Goal: Information Seeking & Learning: Learn about a topic

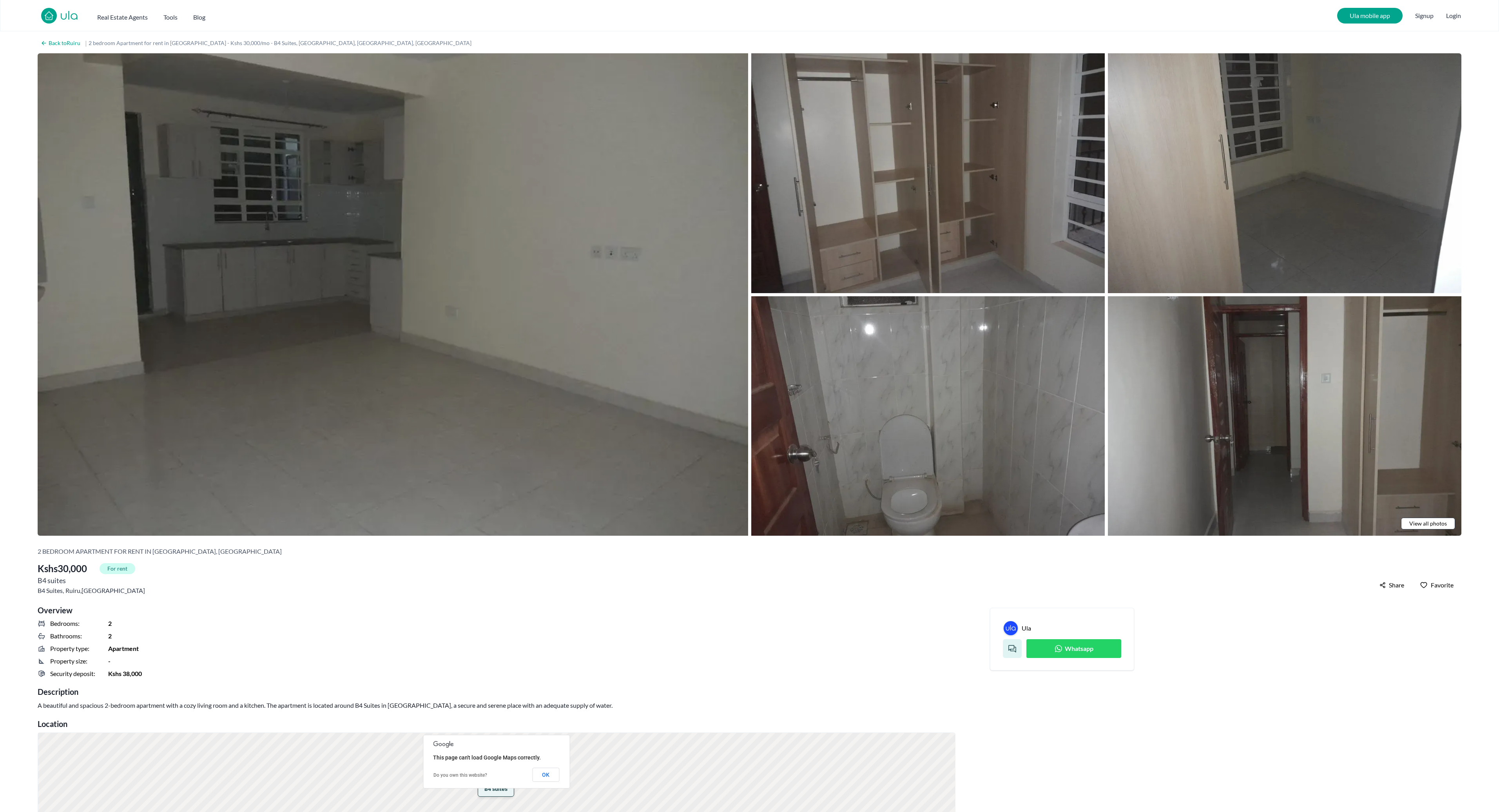
click at [619, 282] on img at bounding box center [393, 294] width 711 height 482
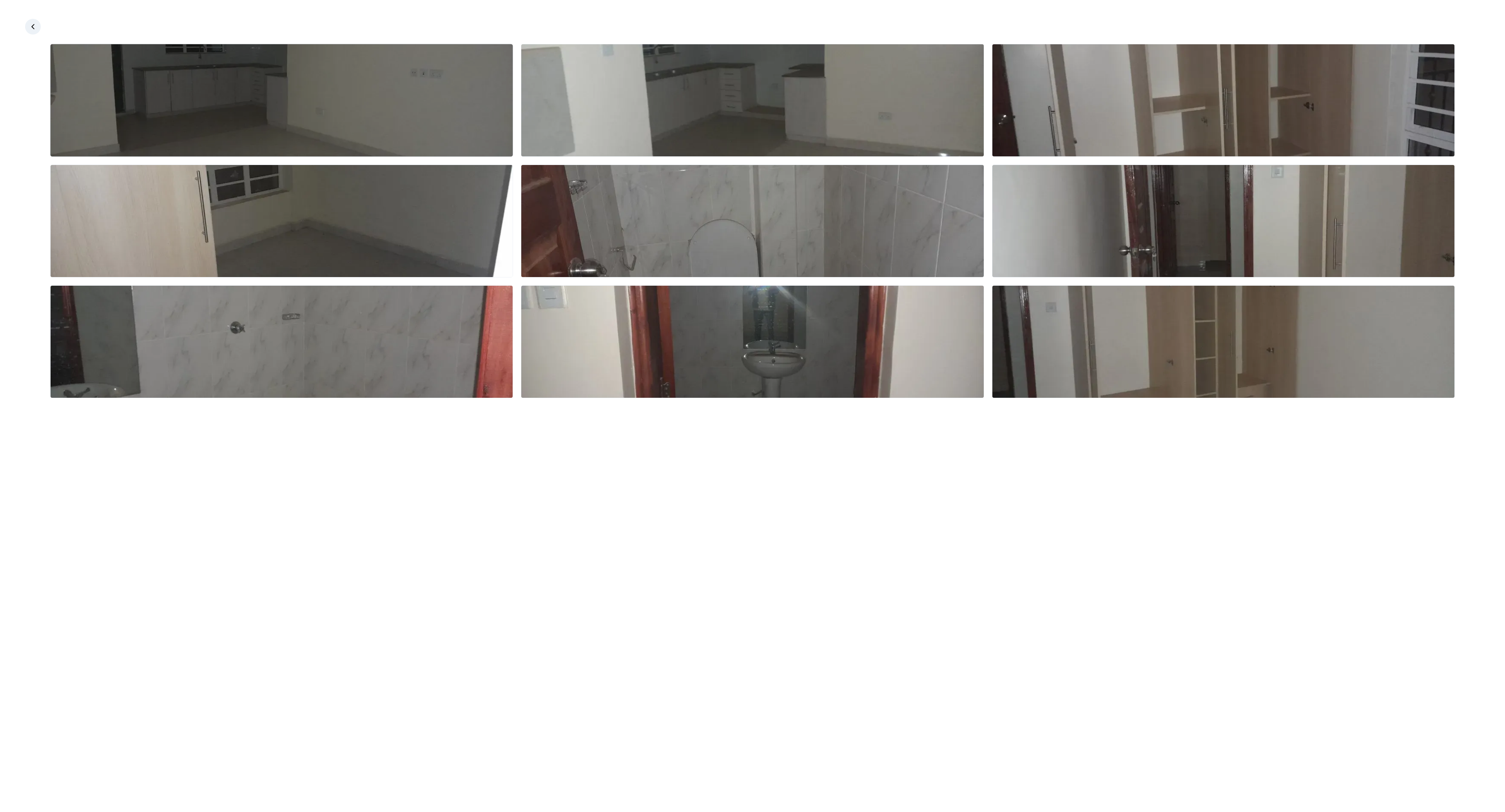
click at [451, 122] on img at bounding box center [281, 100] width 462 height 112
